Goal: Check status: Check status

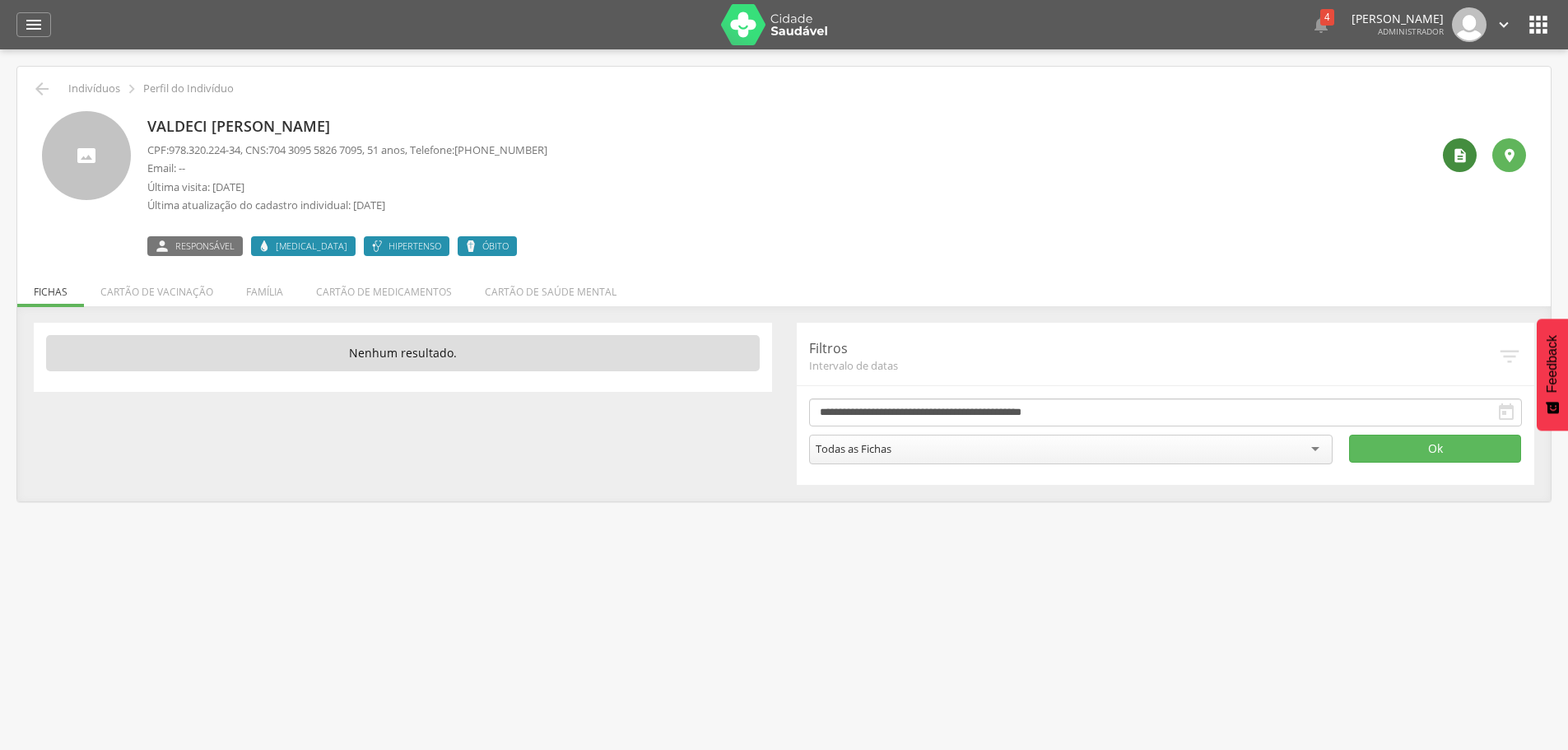
click at [1452, 152] on icon "" at bounding box center [1459, 155] width 16 height 16
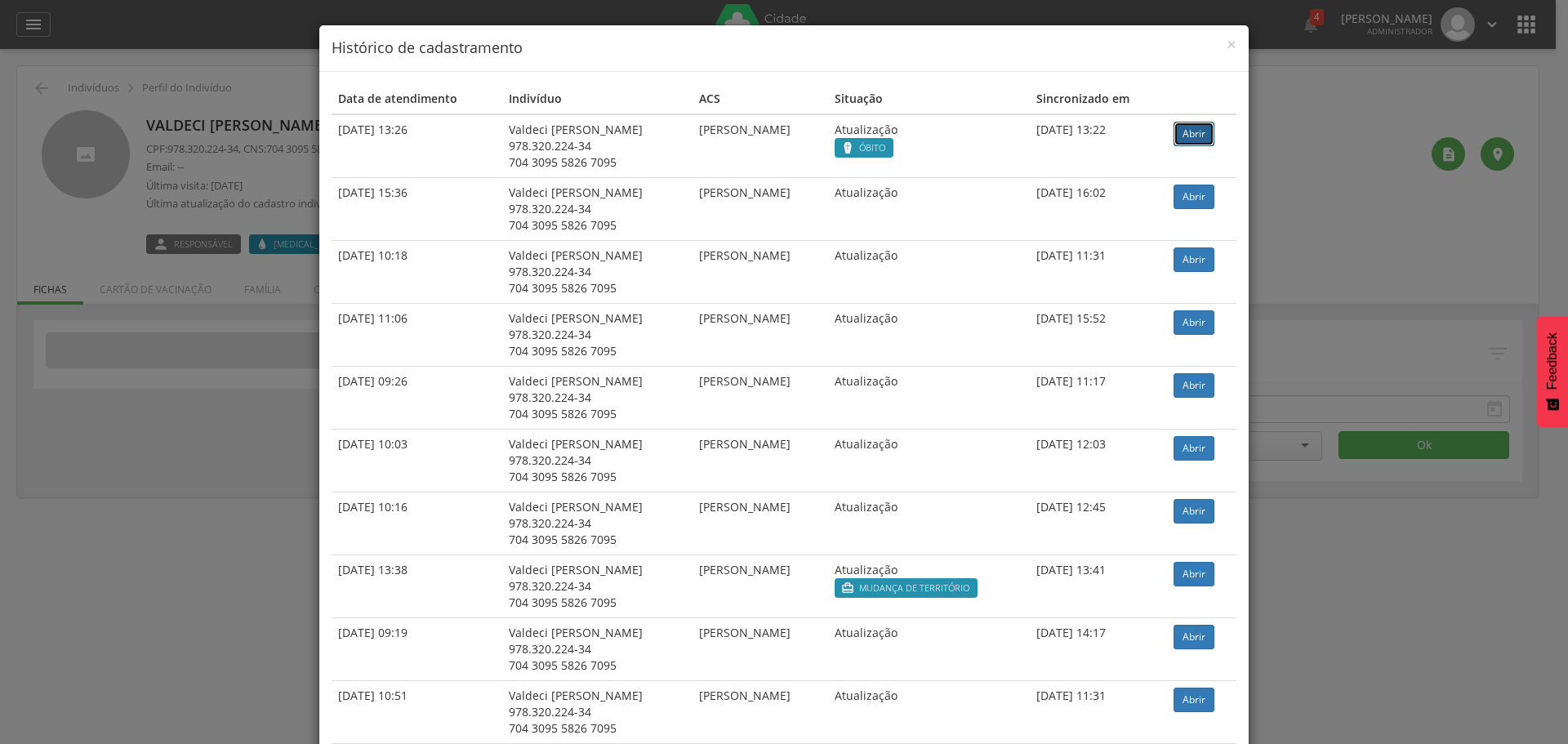
click at [1173, 131] on link "Abrir" at bounding box center [1194, 133] width 40 height 24
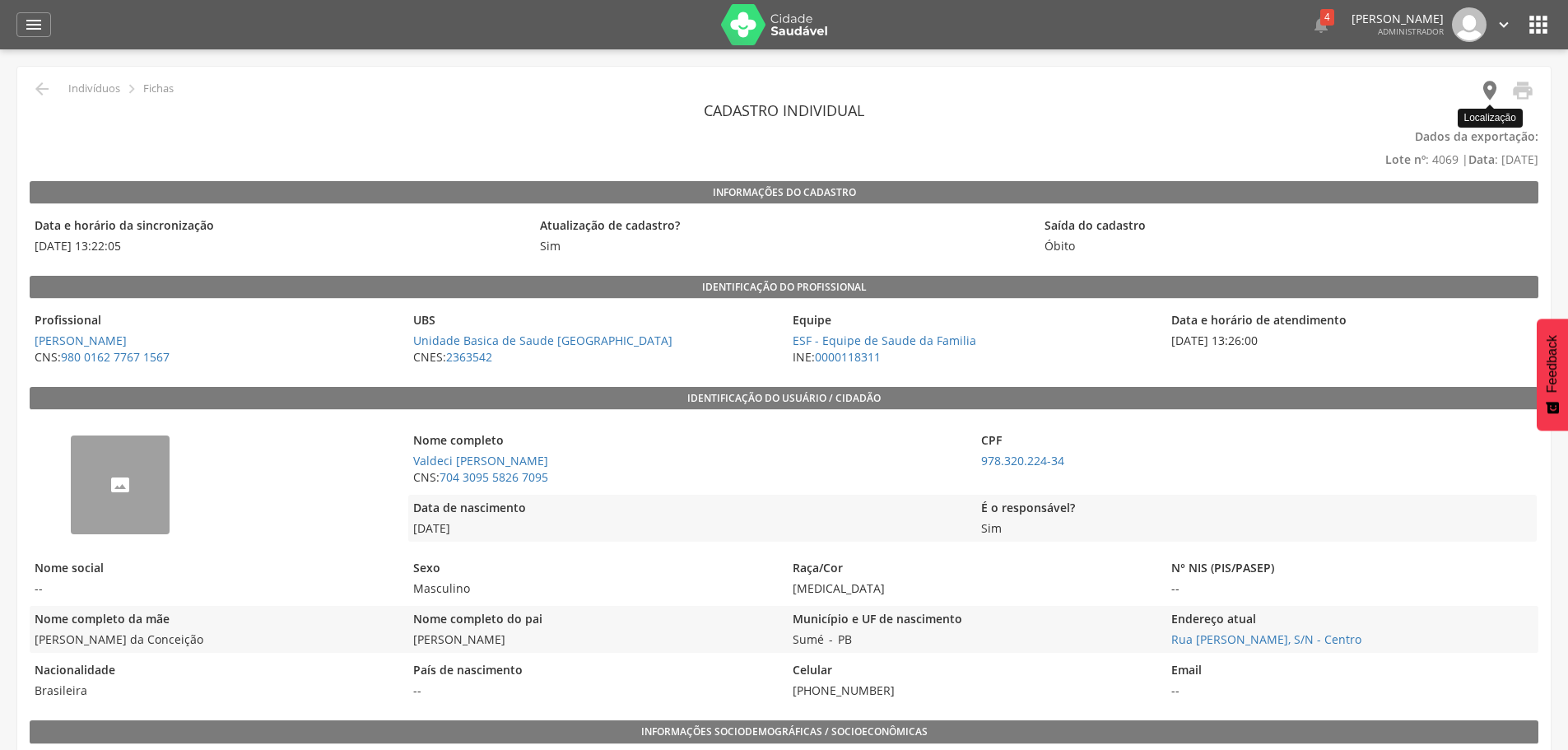
click at [1487, 89] on icon "" at bounding box center [1489, 90] width 23 height 23
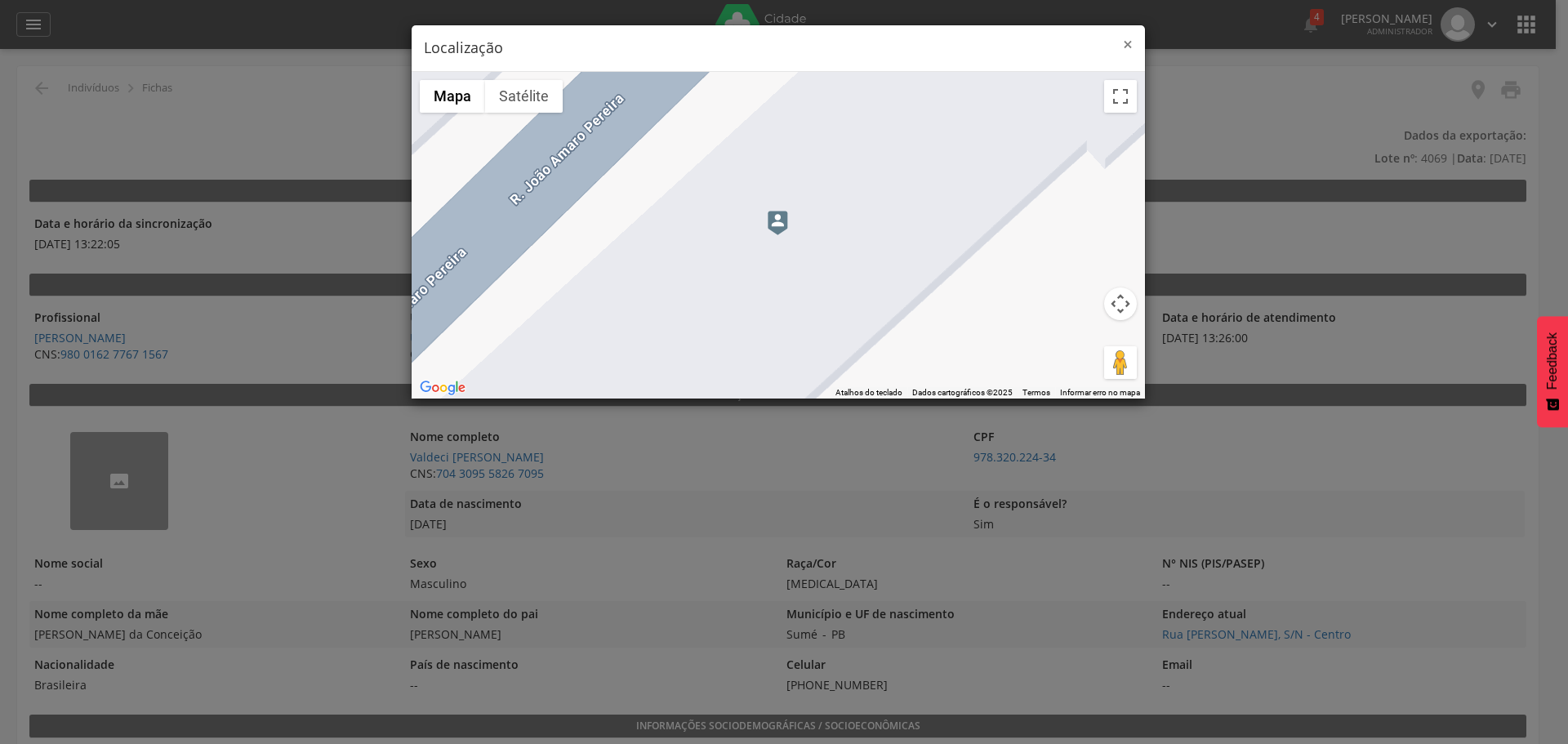
click at [1127, 45] on span "×" at bounding box center [1128, 44] width 10 height 23
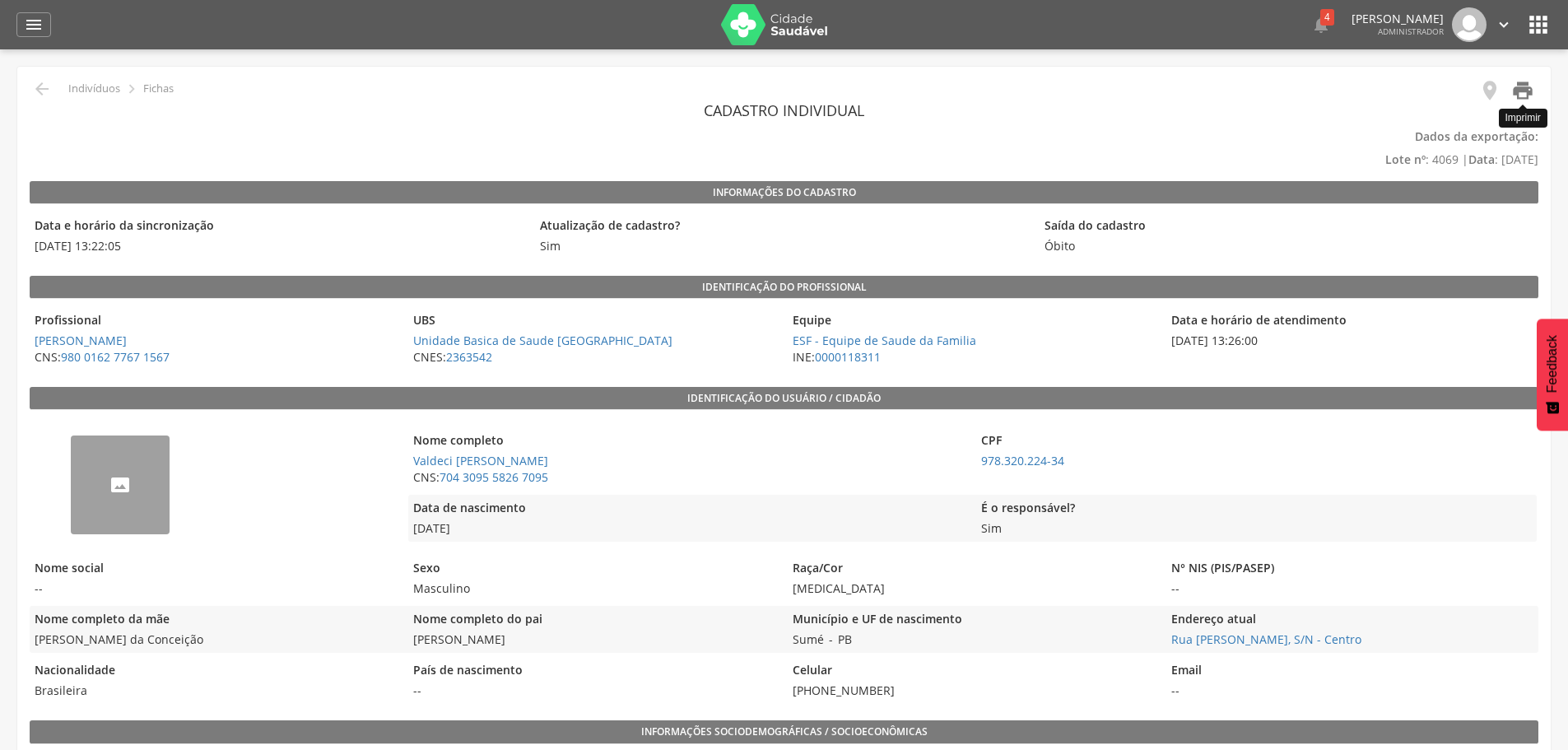
click at [1520, 90] on icon "" at bounding box center [1522, 90] width 23 height 23
